Goal: Task Accomplishment & Management: Manage account settings

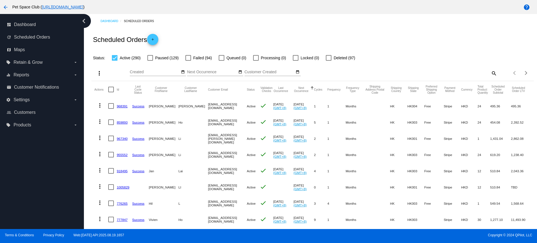
drag, startPoint x: 380, startPoint y: 56, endPoint x: 90, endPoint y: 216, distance: 330.7
click at [375, 62] on app-dashboard-scheduled-orders "Scheduled Orders add Status: Active (290) Paused (129) Failed (94) Queued (0) P…" at bounding box center [313, 233] width 442 height 410
click at [409, 61] on div "more_vert Aug Jan Feb Mar [DATE]" at bounding box center [313, 71] width 442 height 20
